Goal: Complete application form

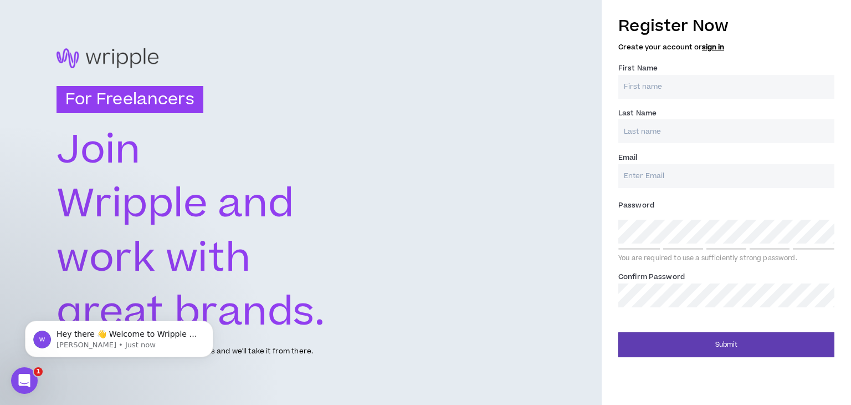
click at [636, 89] on input "First Name *" at bounding box center [727, 87] width 216 height 24
type input "Abhishek"
click at [632, 142] on input "Last Name *" at bounding box center [727, 131] width 216 height 24
type input "[PERSON_NAME]"
click at [645, 171] on input "Email *" at bounding box center [727, 176] width 216 height 24
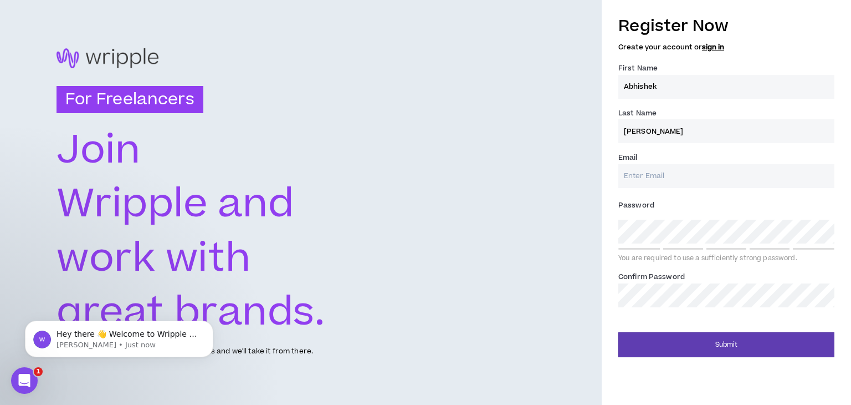
type input "[EMAIL_ADDRESS][DOMAIN_NAME]"
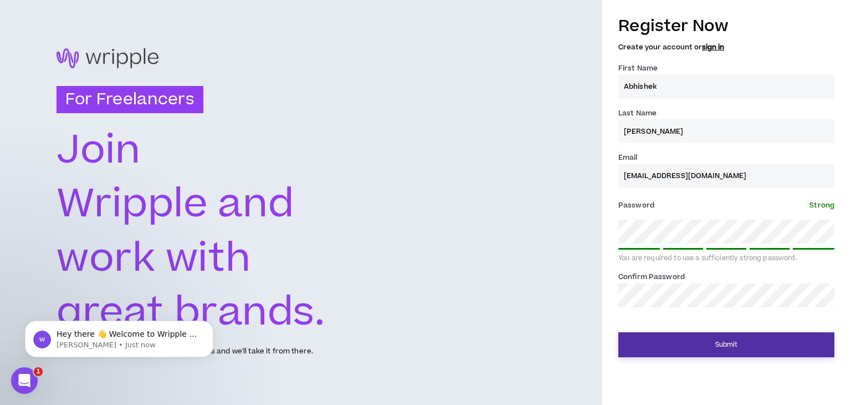
click at [693, 340] on button "Submit" at bounding box center [727, 344] width 216 height 25
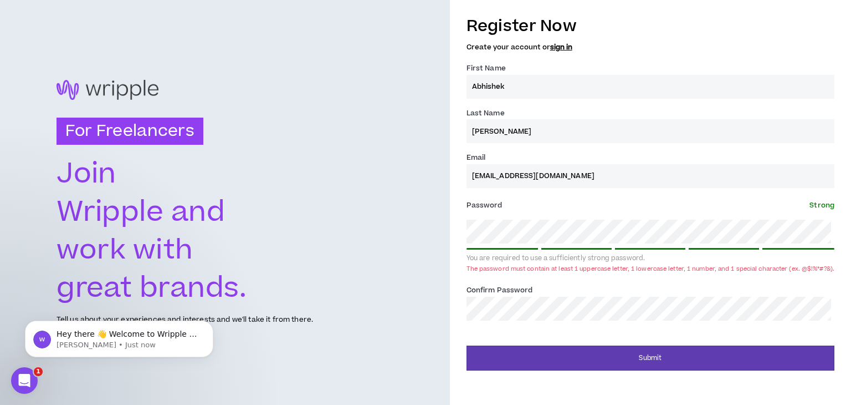
click at [443, 234] on div "For Freelancers [PERSON_NAME] and work with great brands. Tell us about your ex…" at bounding box center [425, 202] width 851 height 405
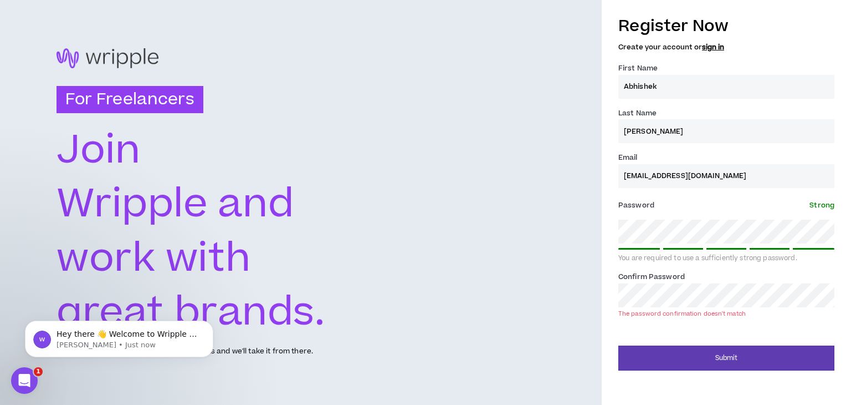
click at [608, 297] on div "Register Now Create your account or sign in First Name * [PERSON_NAME] Last Nam…" at bounding box center [726, 189] width 249 height 361
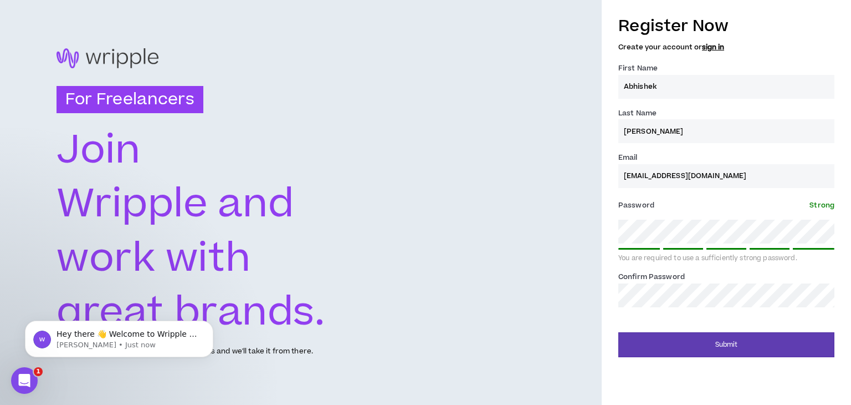
click at [731, 274] on div "Confirm Password *" at bounding box center [727, 289] width 216 height 36
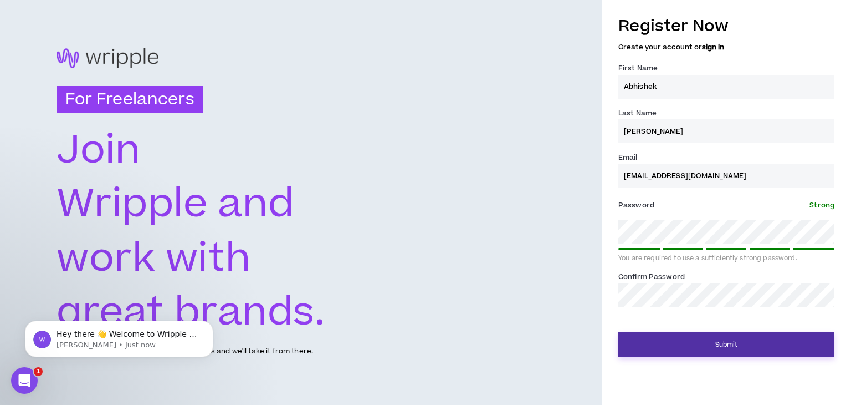
click at [677, 349] on button "Submit" at bounding box center [727, 344] width 216 height 25
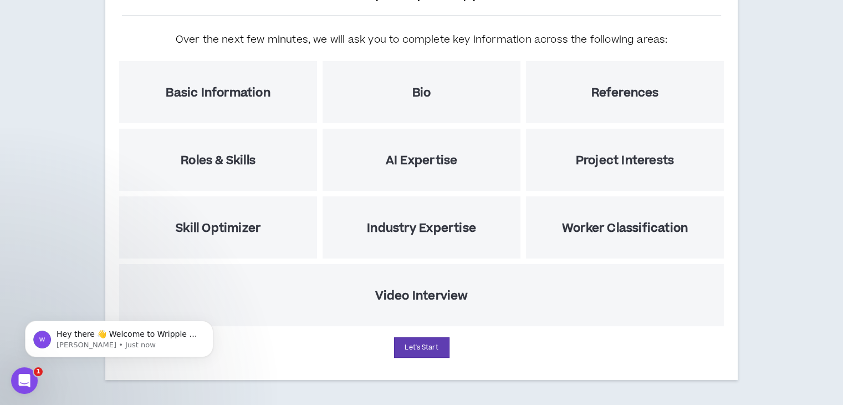
scroll to position [4, 0]
